Goal: Find contact information: Find contact information

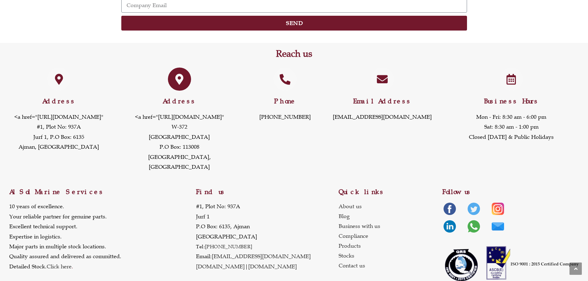
scroll to position [834, 0]
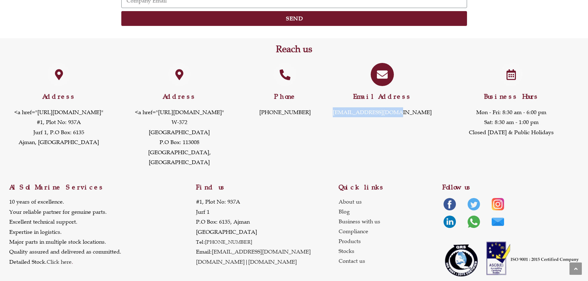
drag, startPoint x: 414, startPoint y: 115, endPoint x: 354, endPoint y: 114, distance: 60.5
click at [354, 114] on p "[EMAIL_ADDRESS][DOMAIN_NAME]" at bounding box center [382, 112] width 100 height 10
copy link "[EMAIL_ADDRESS][DOMAIN_NAME]"
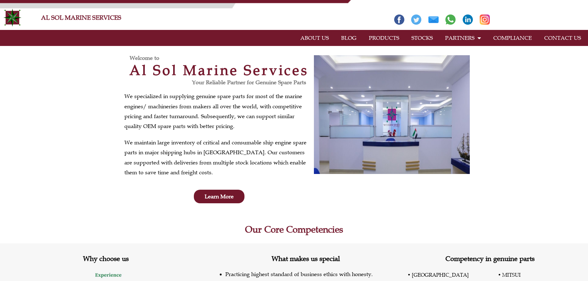
scroll to position [0, 0]
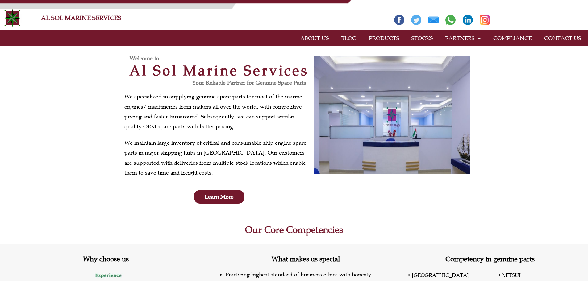
click at [314, 37] on link "ABOUT US" at bounding box center [314, 38] width 41 height 14
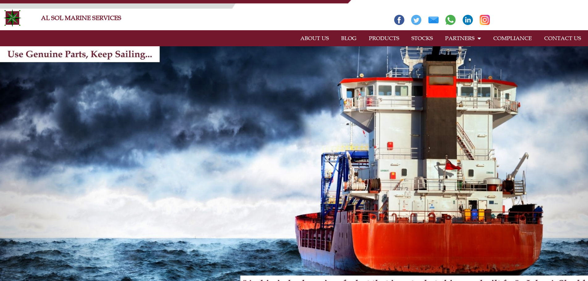
click at [389, 39] on link "PRODUCTS" at bounding box center [384, 38] width 43 height 14
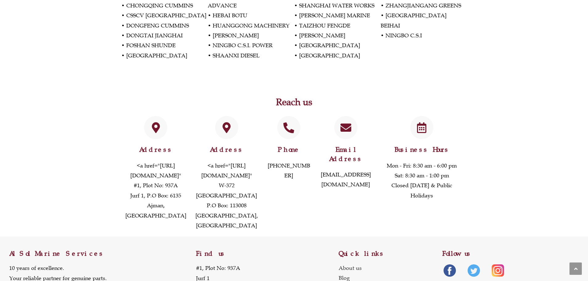
scroll to position [1410, 0]
